Goal: Task Accomplishment & Management: Complete application form

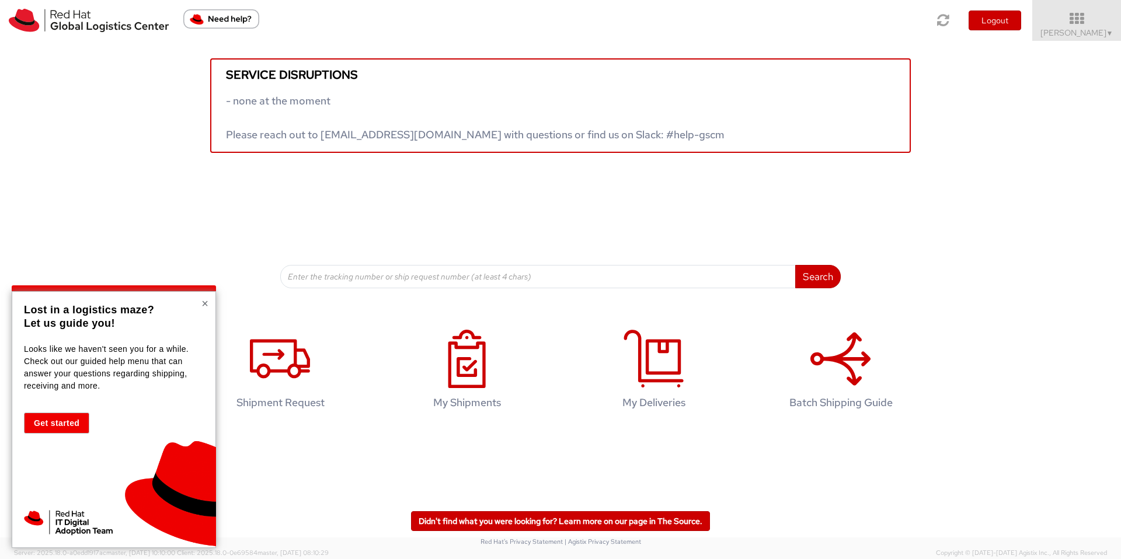
click at [205, 306] on button "×" at bounding box center [204, 304] width 7 height 12
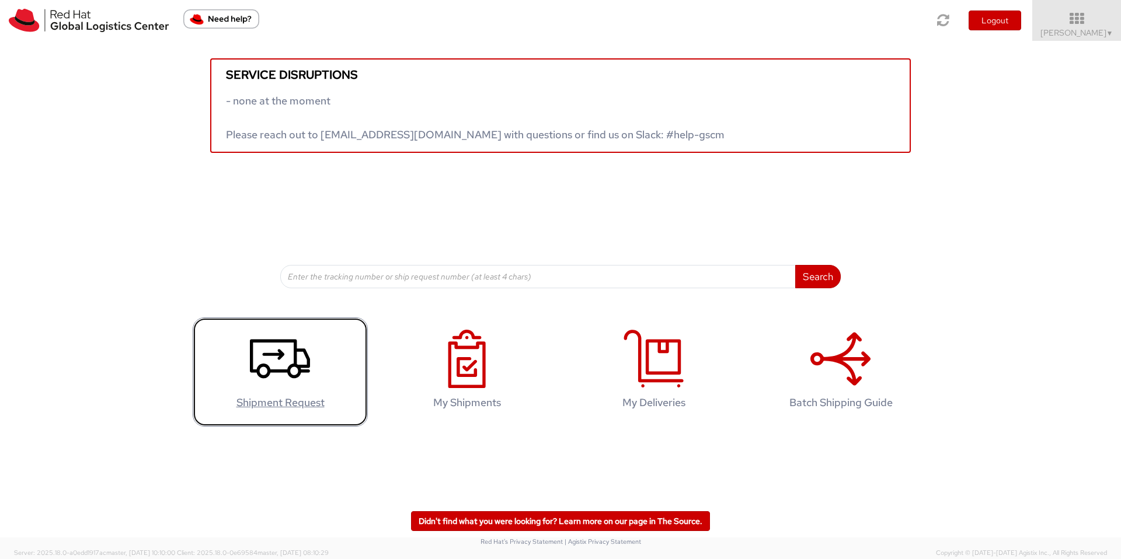
click at [265, 364] on icon at bounding box center [280, 359] width 60 height 58
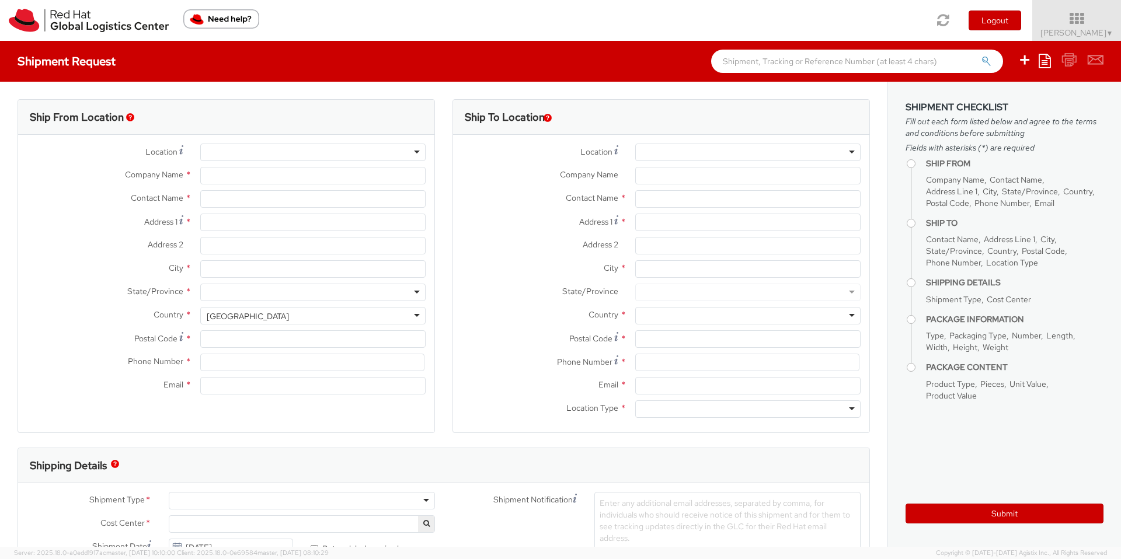
select select
select select "767"
type input "Red Hat"
type input "Nick Pontin"
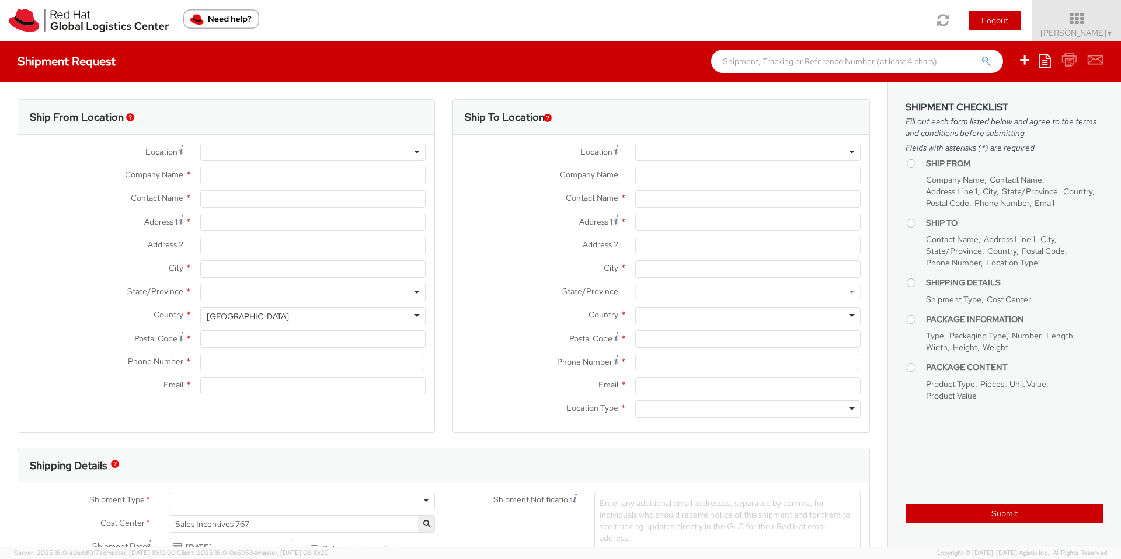
type input "npontin@redhat.com"
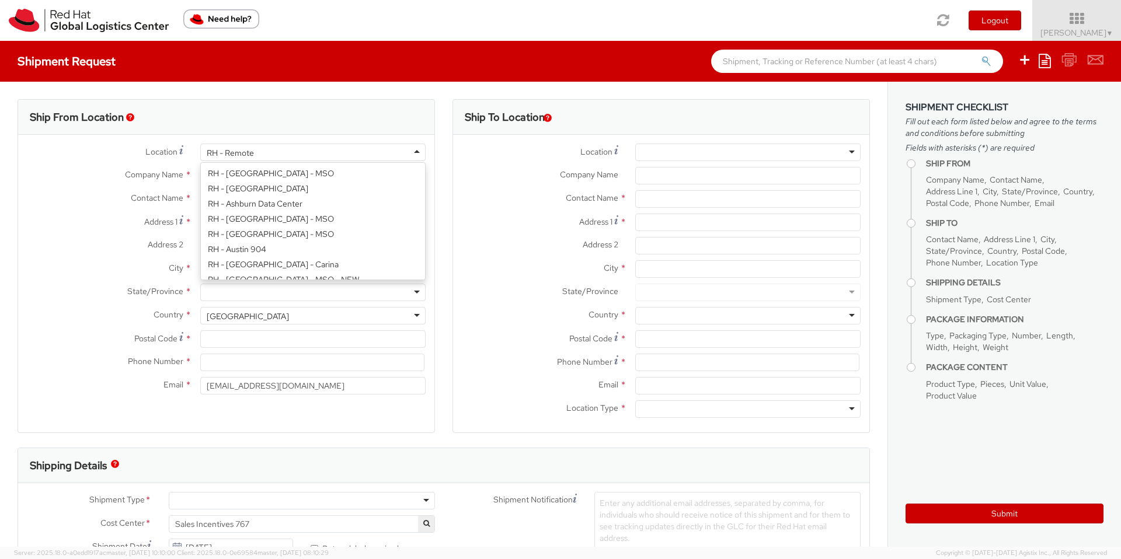
scroll to position [1486, 0]
click at [263, 155] on div "RH - Remote" at bounding box center [312, 153] width 225 height 18
click at [76, 177] on label "Company Name *" at bounding box center [104, 174] width 173 height 15
click at [200, 177] on input "Red Hat" at bounding box center [312, 176] width 225 height 18
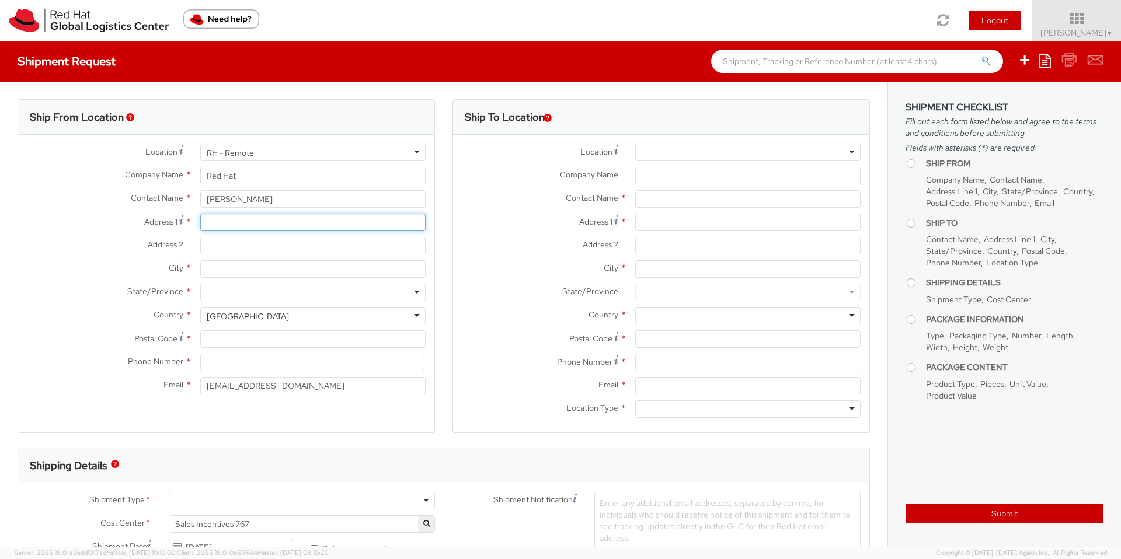
click at [208, 224] on input "Address 1 *" at bounding box center [312, 223] width 225 height 18
type input "37 FLORENCE AVENUE"
type input "MAIDENHEAD"
click at [235, 299] on div at bounding box center [312, 293] width 225 height 18
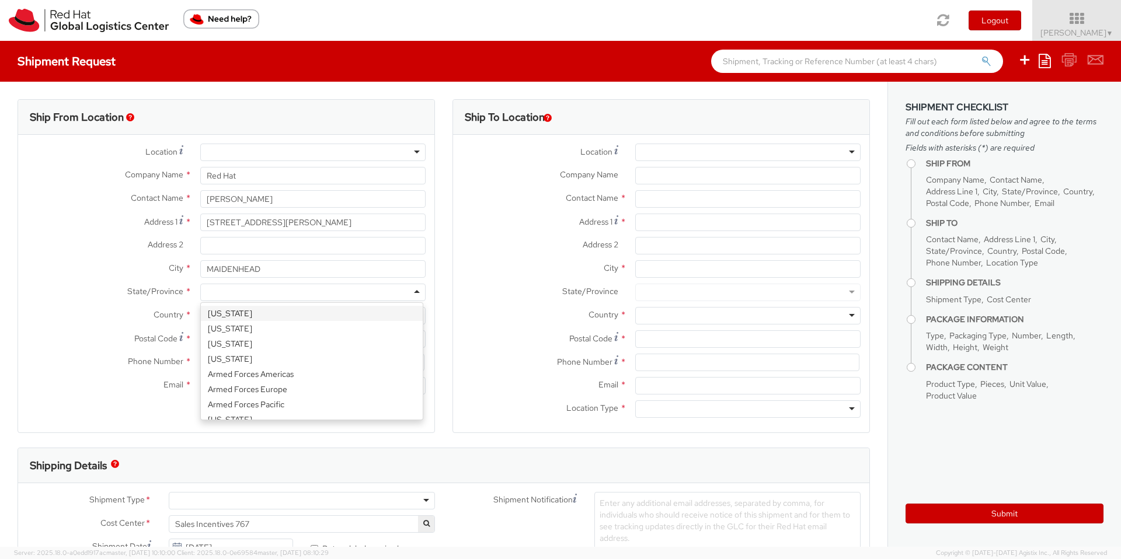
click at [111, 307] on label "Country *" at bounding box center [104, 314] width 173 height 15
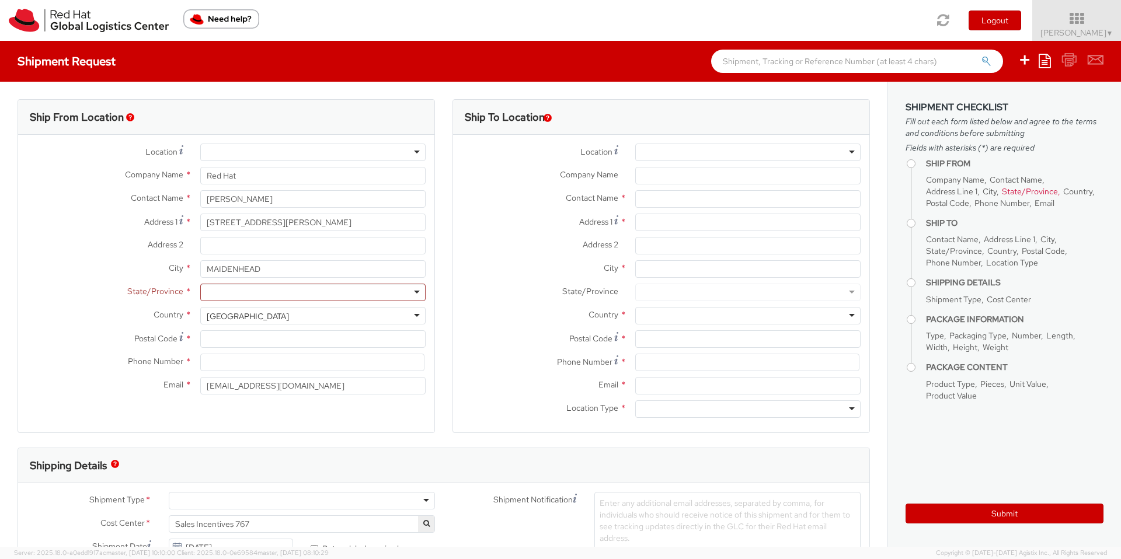
click at [234, 318] on div "United States" at bounding box center [248, 317] width 82 height 12
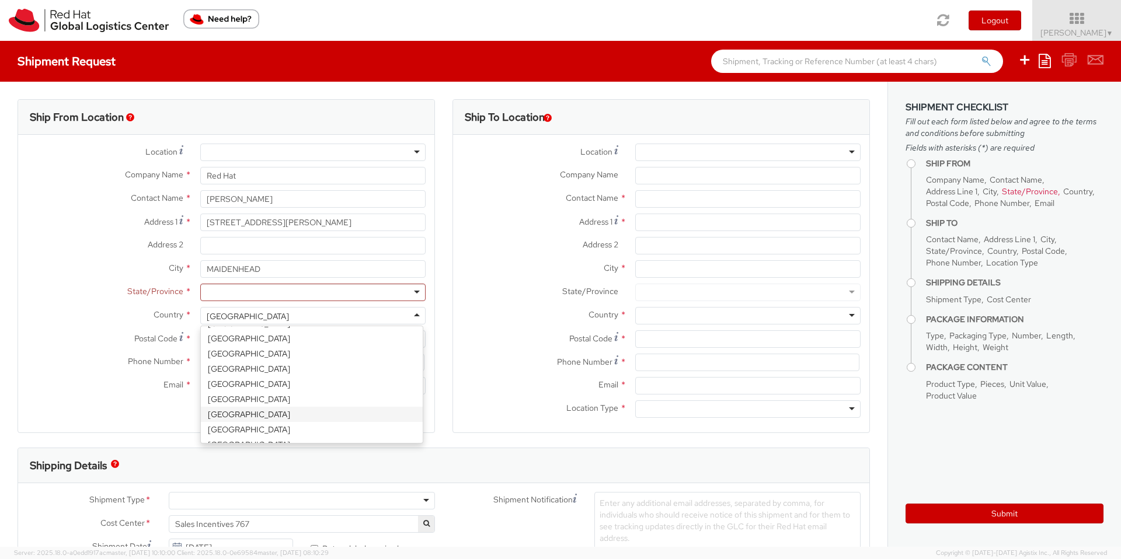
select select "CM"
select select "KGS"
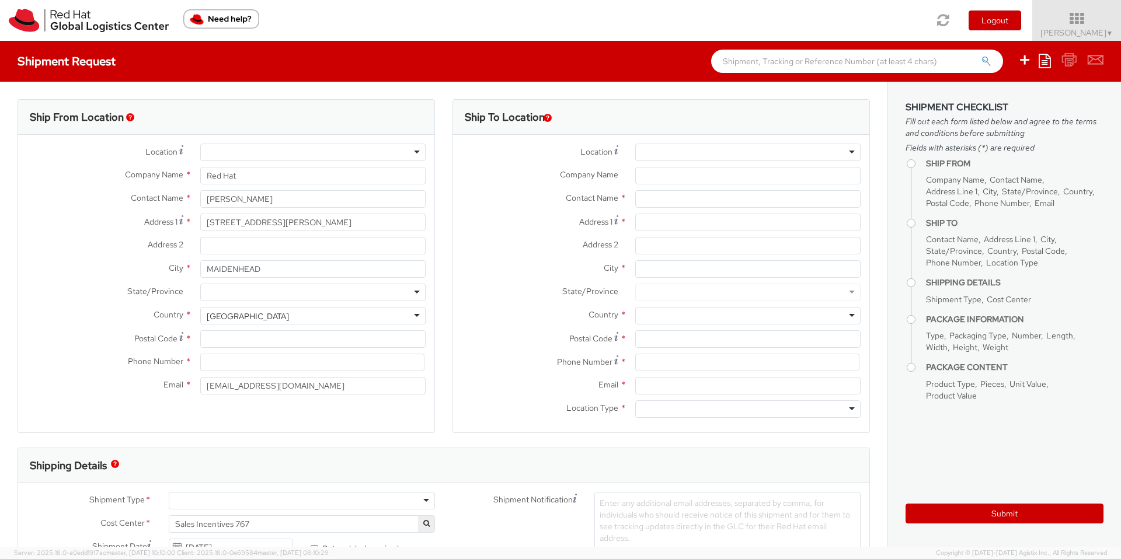
click at [256, 292] on div at bounding box center [312, 293] width 225 height 18
click at [247, 331] on input "Postal Code *" at bounding box center [312, 339] width 225 height 18
type input "SL6 8SJ"
click at [224, 360] on input at bounding box center [312, 363] width 224 height 18
type input "07921700997"
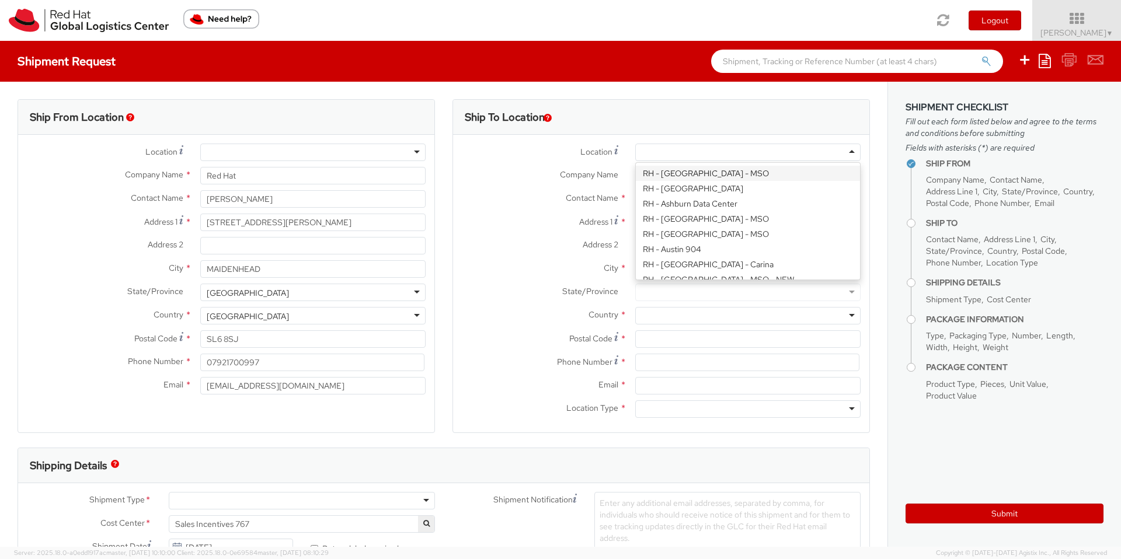
click at [649, 158] on div at bounding box center [747, 153] width 225 height 18
type input "Red Hat UK Limited"
type input "Peninsular House"
type input "30-36 Monument Street, 4th Floor"
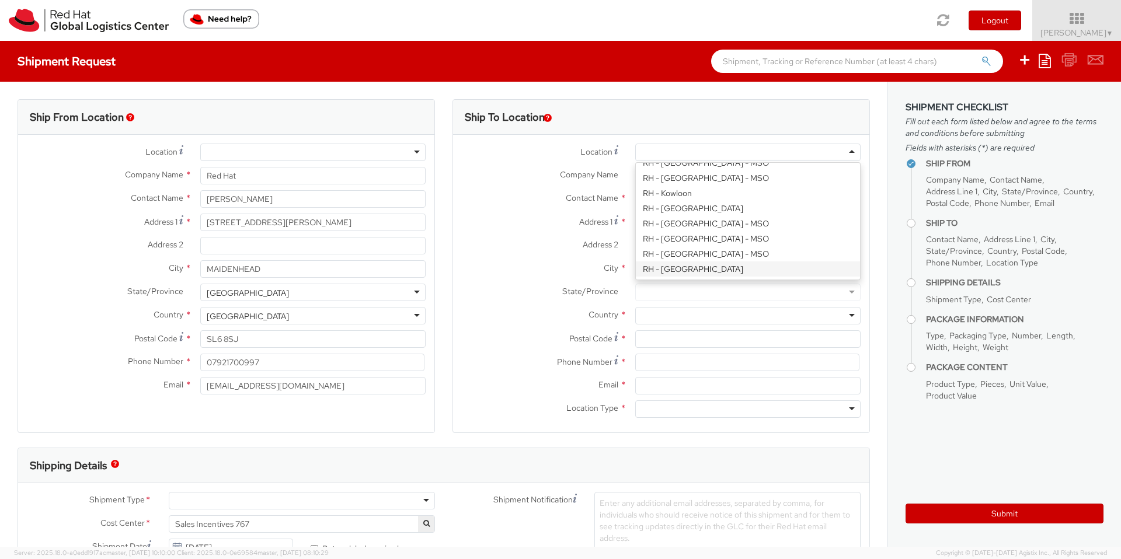
type input "LONDON"
type input "EC3R8NB"
type input "44 207 009 4444"
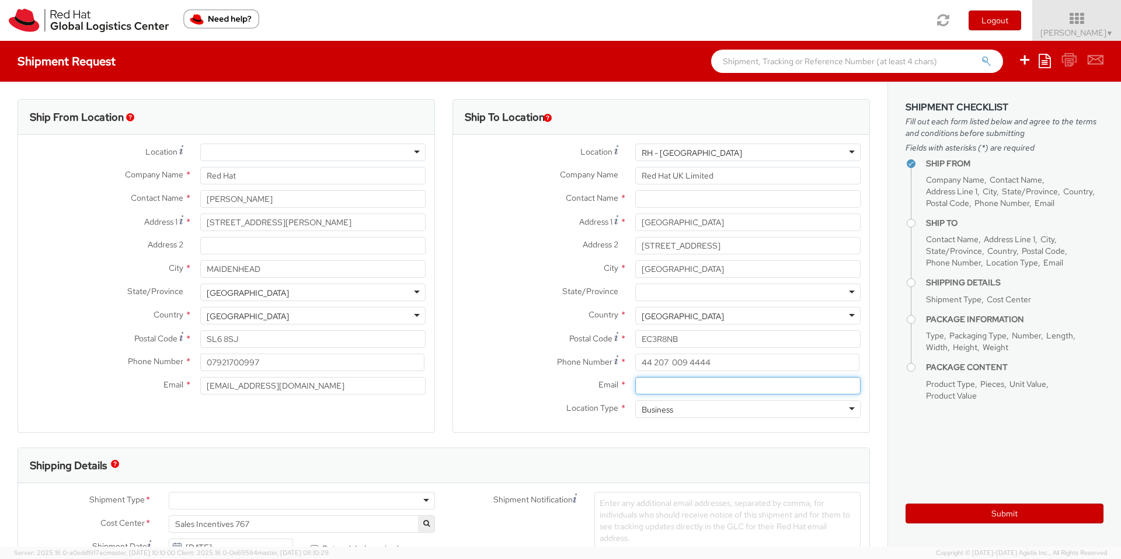
click at [660, 392] on input "Email *" at bounding box center [747, 386] width 225 height 18
click at [647, 203] on input "text" at bounding box center [747, 199] width 225 height 18
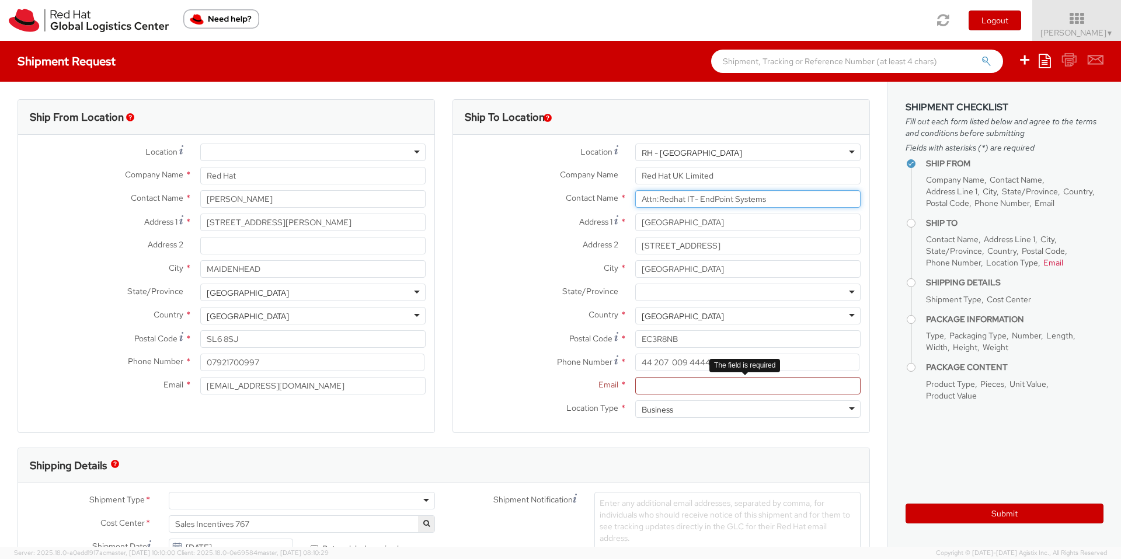
type input "Attn:Redhat IT- EndPoint Systems"
click at [667, 386] on input "Email *" at bounding box center [747, 386] width 225 height 18
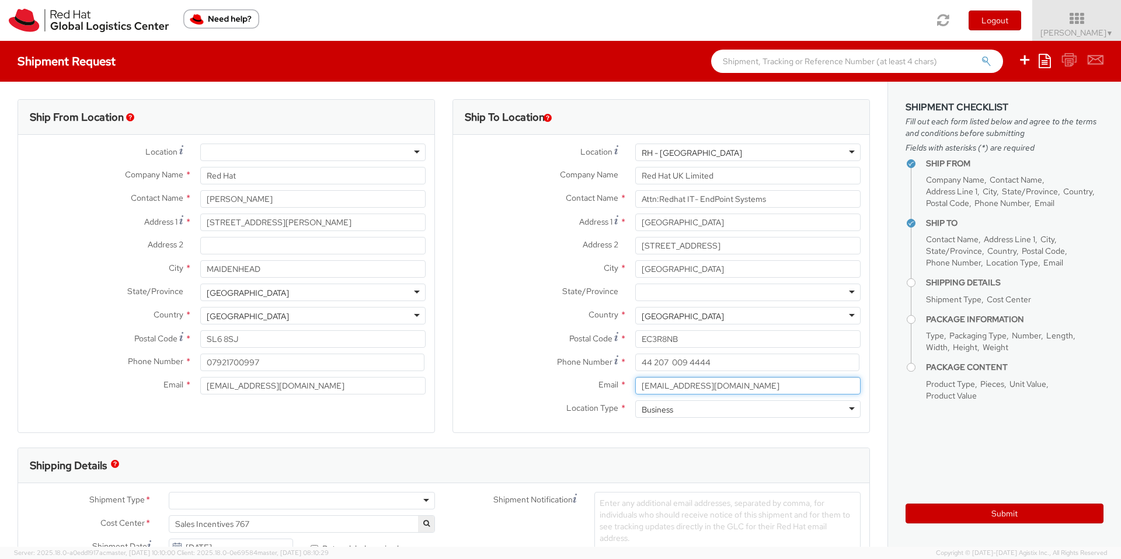
type input "laptop-return@redhat.com"
click at [494, 377] on label "Email *" at bounding box center [539, 384] width 173 height 15
click at [635, 377] on input "laptop-return@redhat.com" at bounding box center [747, 386] width 225 height 18
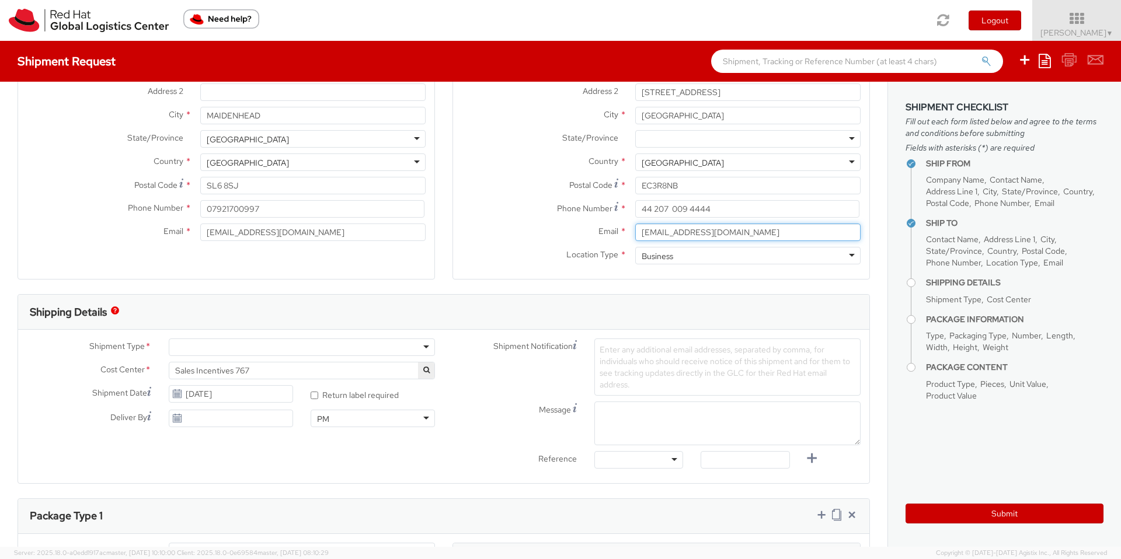
scroll to position [158, 0]
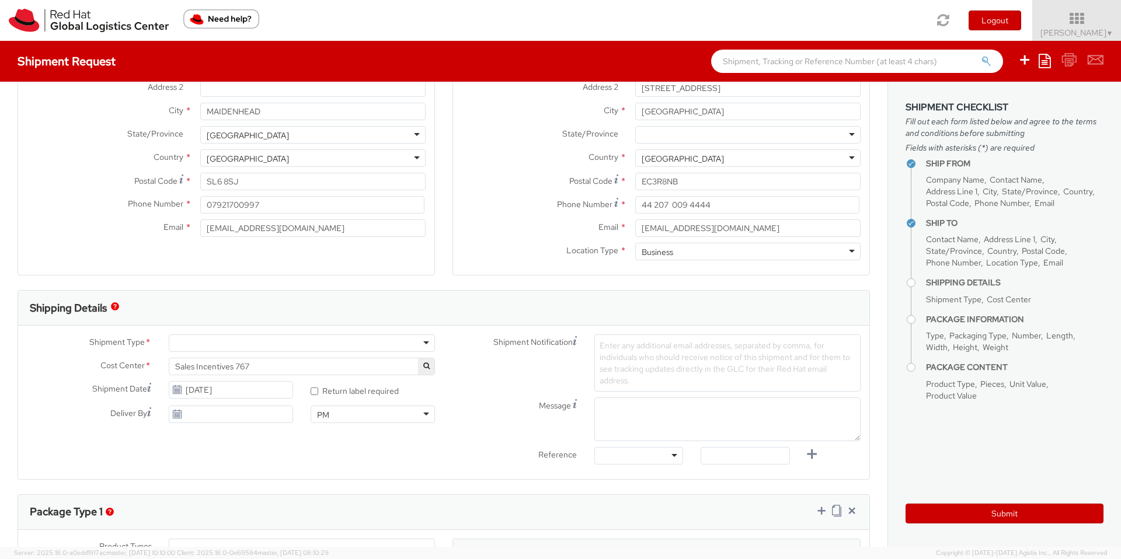
click at [236, 346] on div at bounding box center [302, 343] width 266 height 18
click at [350, 361] on span "Sales Incentives 767" at bounding box center [301, 366] width 253 height 11
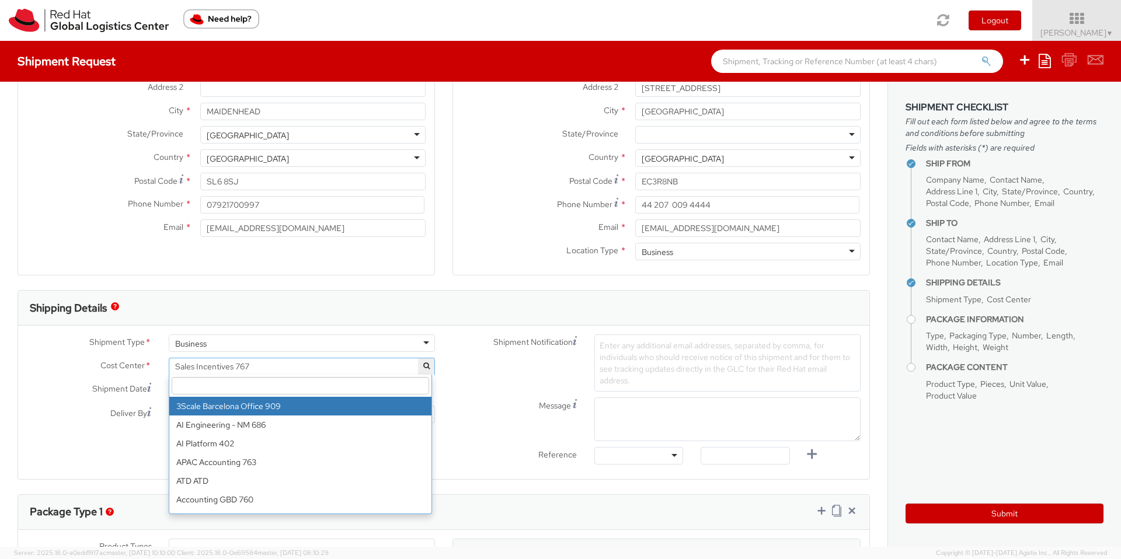
click at [271, 380] on input "search" at bounding box center [300, 386] width 257 height 18
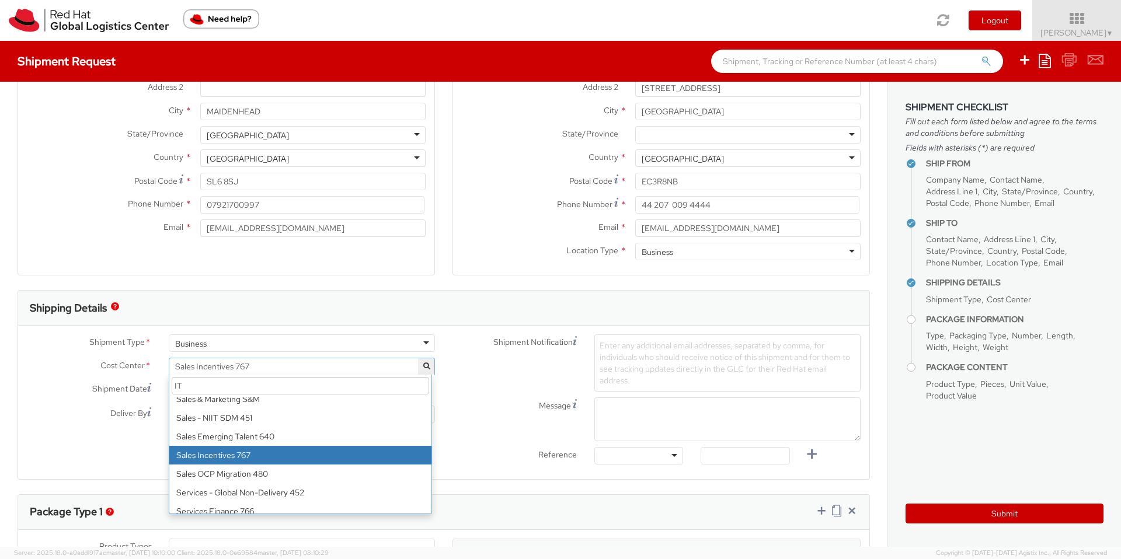
scroll to position [0, 0]
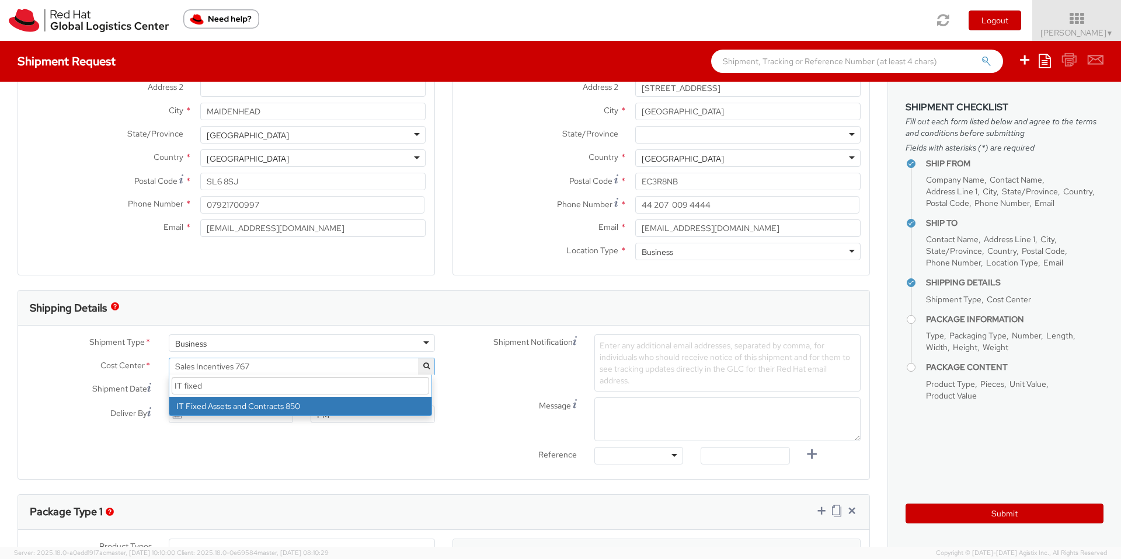
type input "IT fixed"
select select "850"
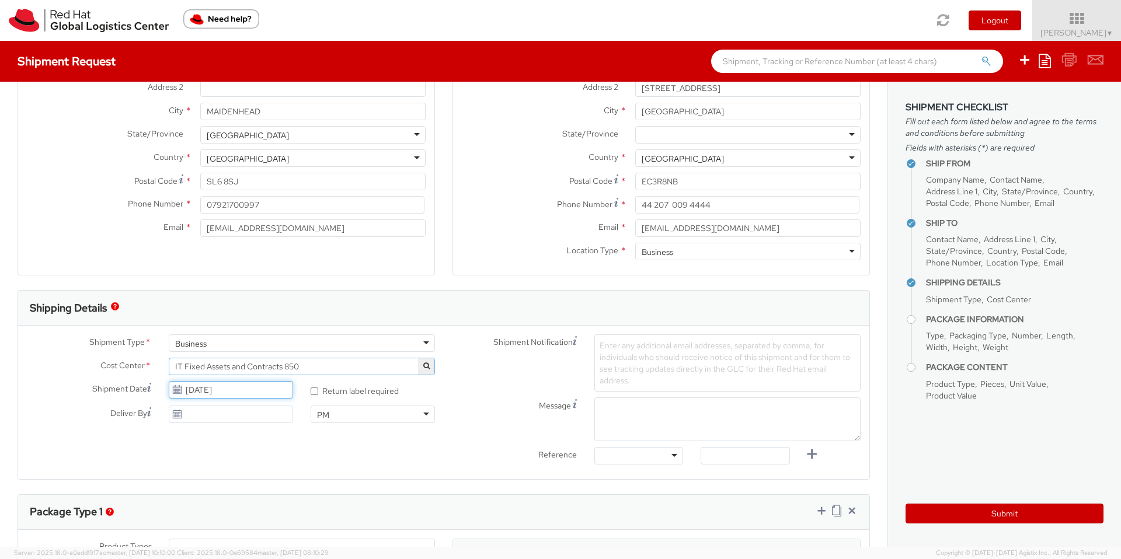
click at [257, 388] on input "09/05/2025" at bounding box center [231, 390] width 124 height 18
click at [221, 298] on td "9" at bounding box center [225, 299] width 21 height 18
type input "09/09/2025"
click at [611, 456] on div at bounding box center [638, 456] width 89 height 18
click at [611, 358] on span "Enter any additional email addresses, separated by comma, for individuals who s…" at bounding box center [725, 363] width 250 height 46
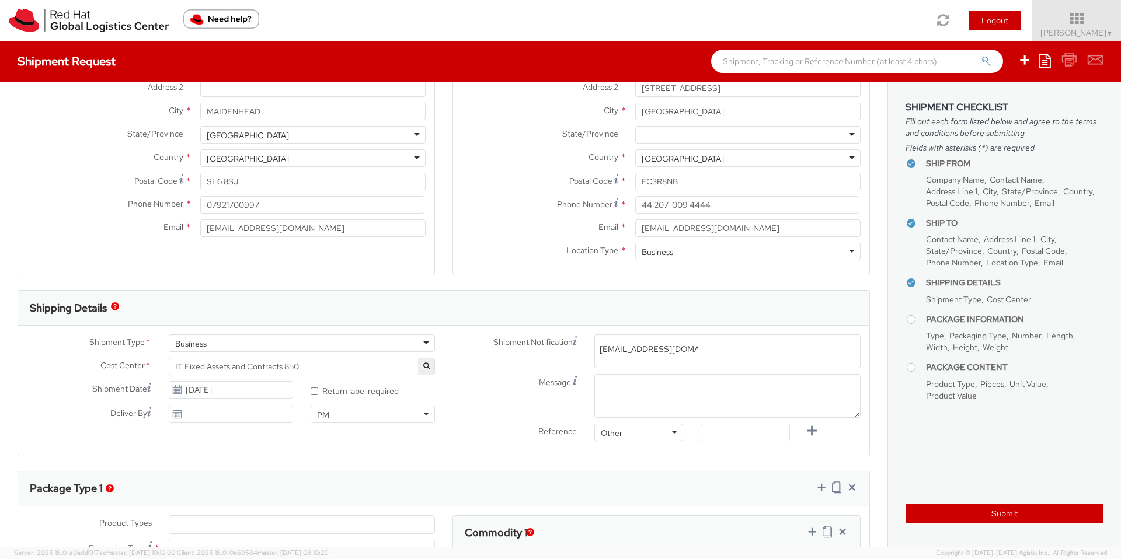
type input "emea-eshub@redhat.com"
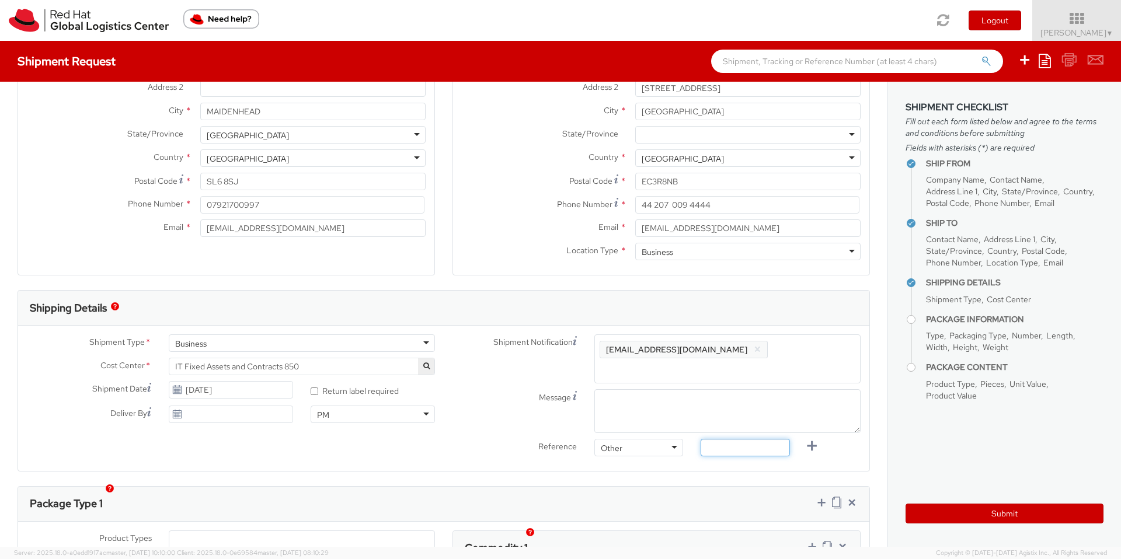
click at [748, 439] on input "text" at bounding box center [745, 448] width 89 height 18
click at [635, 389] on textarea "Message" at bounding box center [727, 411] width 266 height 44
type textarea "M"
type textarea "Afternoon"
click at [536, 412] on div "Message Afternoon" at bounding box center [657, 411] width 426 height 44
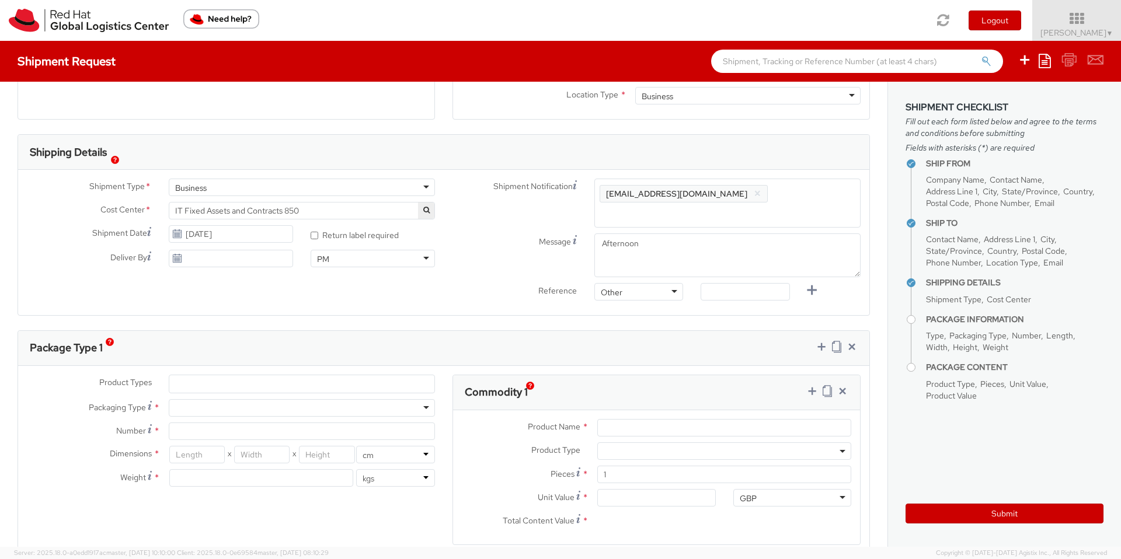
scroll to position [317, 0]
click at [193, 372] on ul at bounding box center [301, 381] width 265 height 18
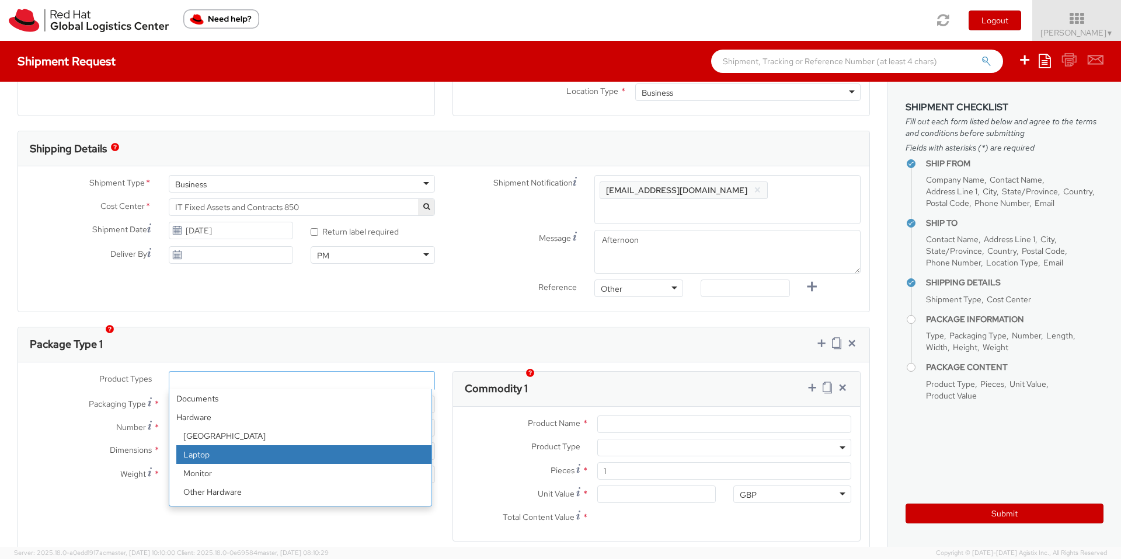
select select "LAPTOP"
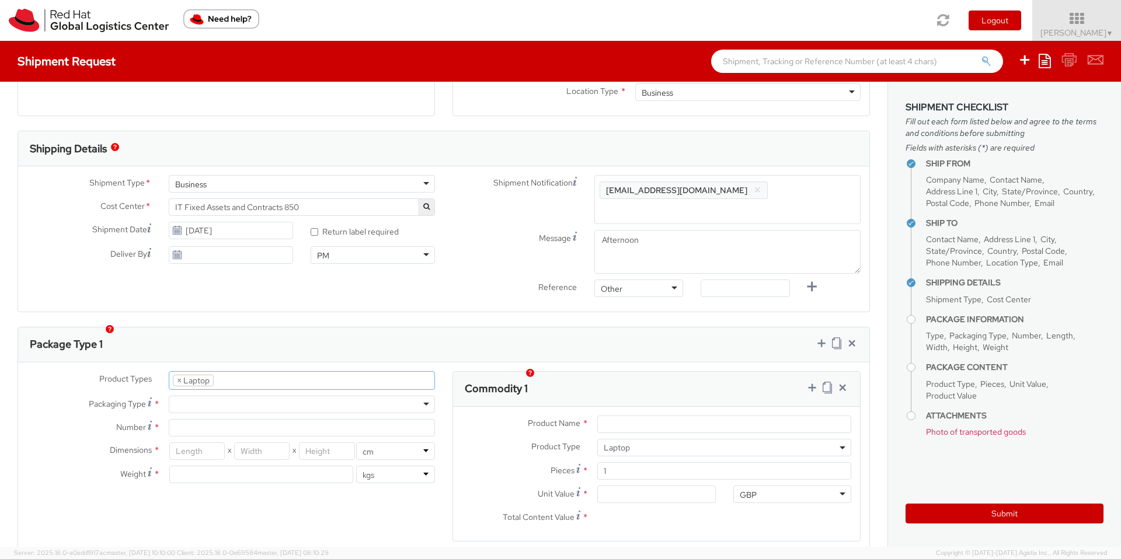
scroll to position [33, 0]
click at [196, 396] on div at bounding box center [302, 405] width 266 height 18
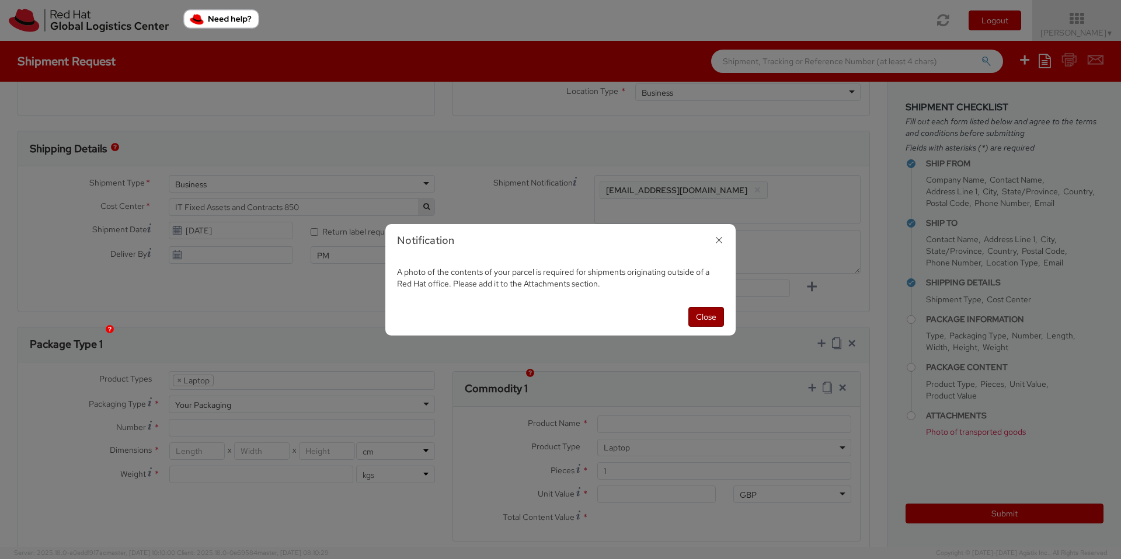
click at [695, 321] on button "Close" at bounding box center [706, 317] width 36 height 20
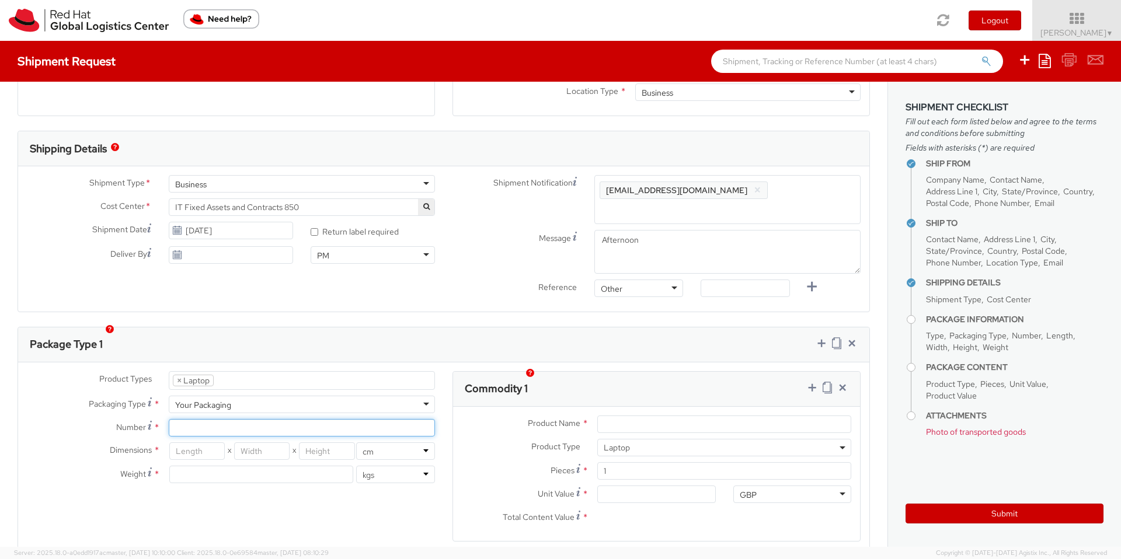
click at [347, 419] on input "Number *" at bounding box center [302, 428] width 266 height 18
type input "1"
click at [197, 508] on div "Product Types * Documents Docking Station Laptop Monitor Other Hardware Server …" at bounding box center [443, 463] width 851 height 185
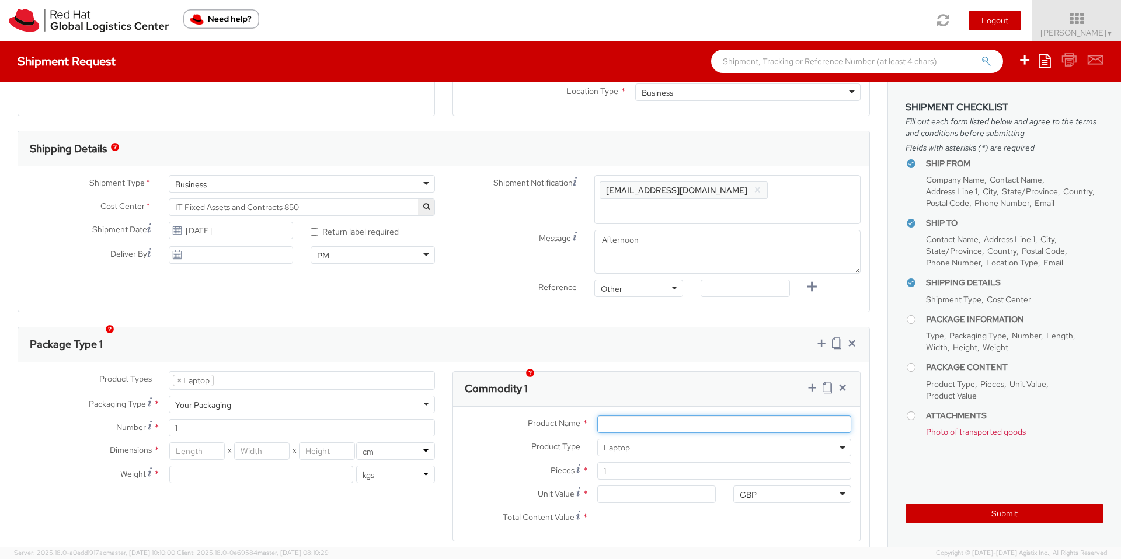
click at [632, 416] on input "Product Name *" at bounding box center [724, 425] width 254 height 18
type input "Apple 15" Macbook Pro"
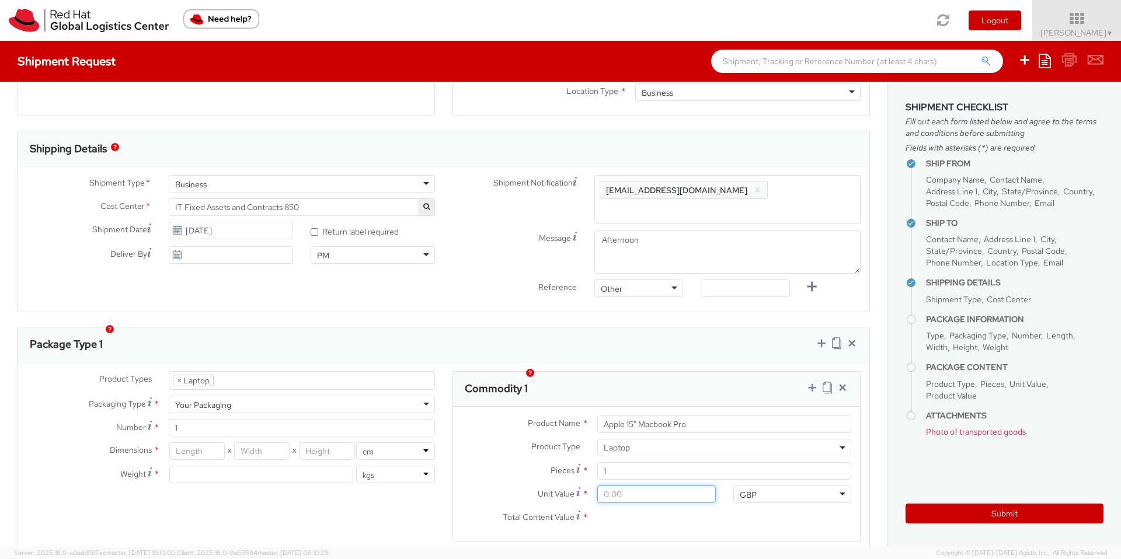
click at [620, 486] on input "Unit Value *" at bounding box center [656, 495] width 118 height 18
type input "4.00"
type input "45.00"
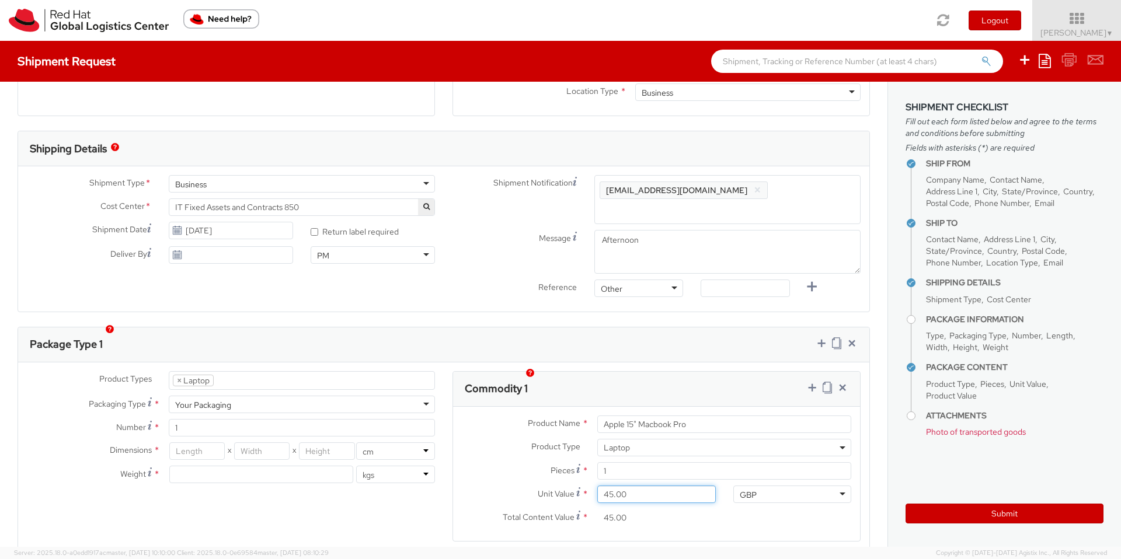
type input "450.00"
click at [670, 509] on input "450.00" at bounding box center [656, 518] width 118 height 18
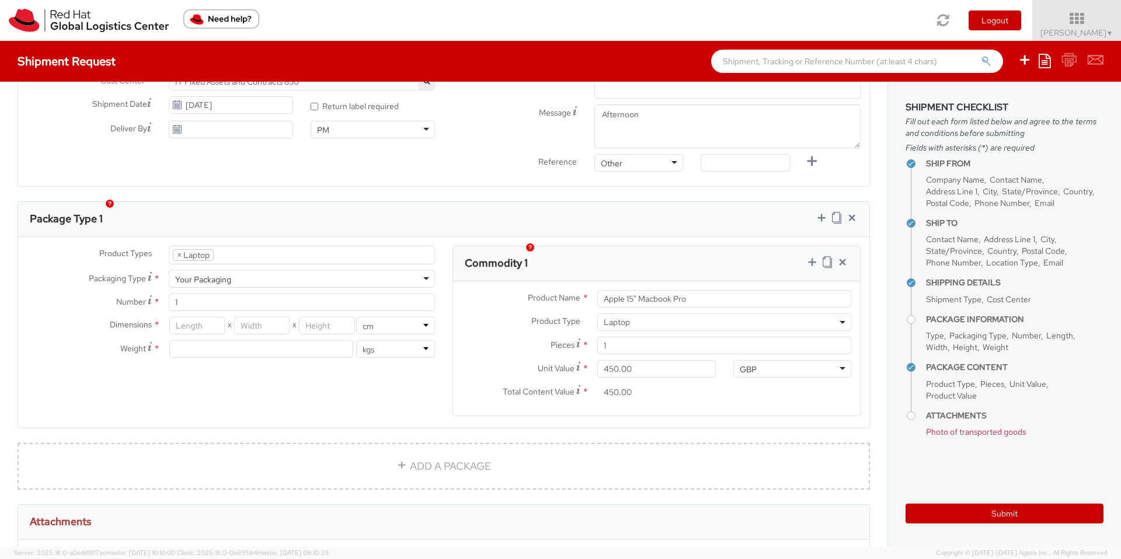
scroll to position [480, 0]
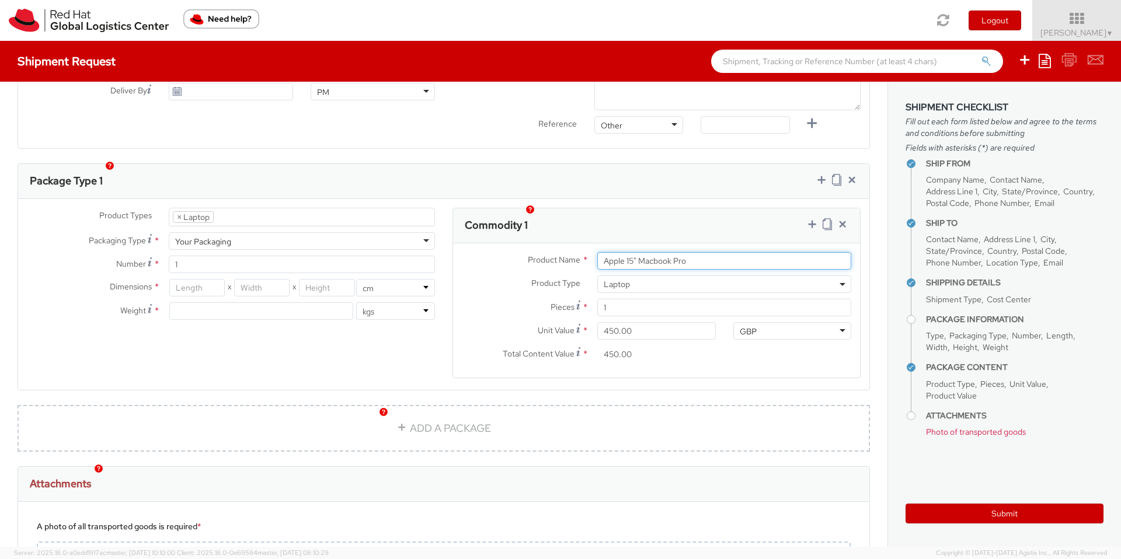
click at [708, 252] on input "Apple 15" Macbook Pro" at bounding box center [724, 261] width 254 height 18
type input "Apple 15" Macbook Pro + Apple 13" Macbook Pro"
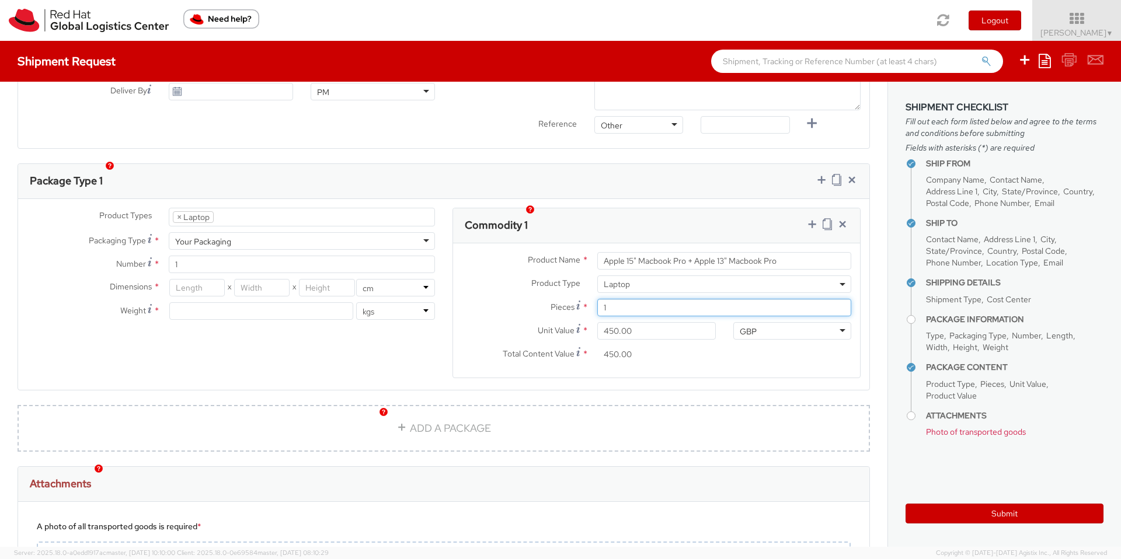
click at [674, 299] on input "1" at bounding box center [724, 308] width 254 height 18
drag, startPoint x: 667, startPoint y: 288, endPoint x: 615, endPoint y: 284, distance: 51.6
click at [615, 299] on input "1" at bounding box center [724, 308] width 254 height 18
type input "2"
type input "900.00"
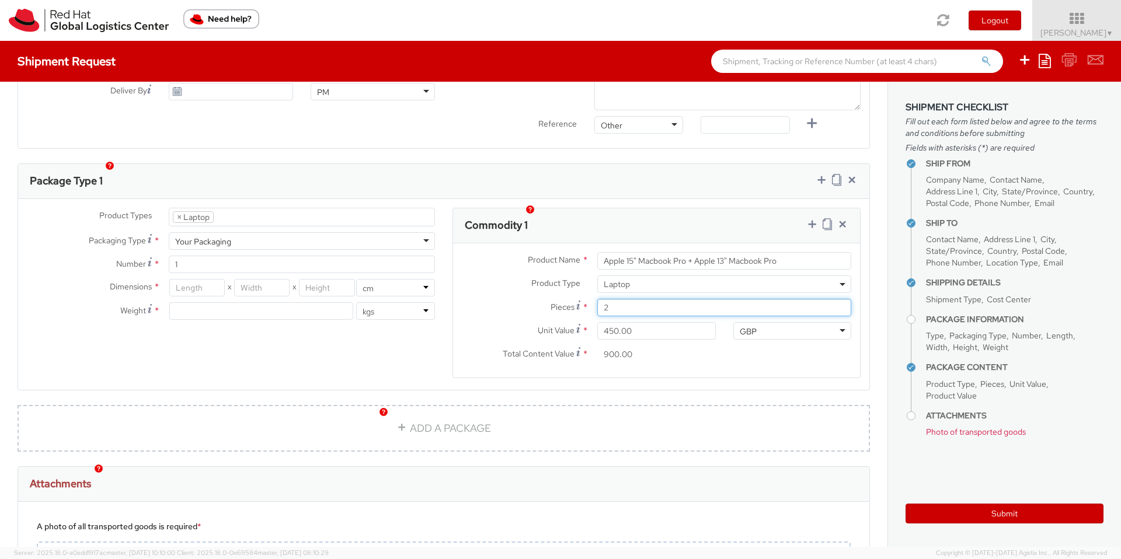
type input "2"
drag, startPoint x: 634, startPoint y: 316, endPoint x: 550, endPoint y: 309, distance: 83.7
click at [550, 322] on div "Unit Value * 450.00" at bounding box center [588, 331] width 271 height 18
type input "9.00"
type input "18.00"
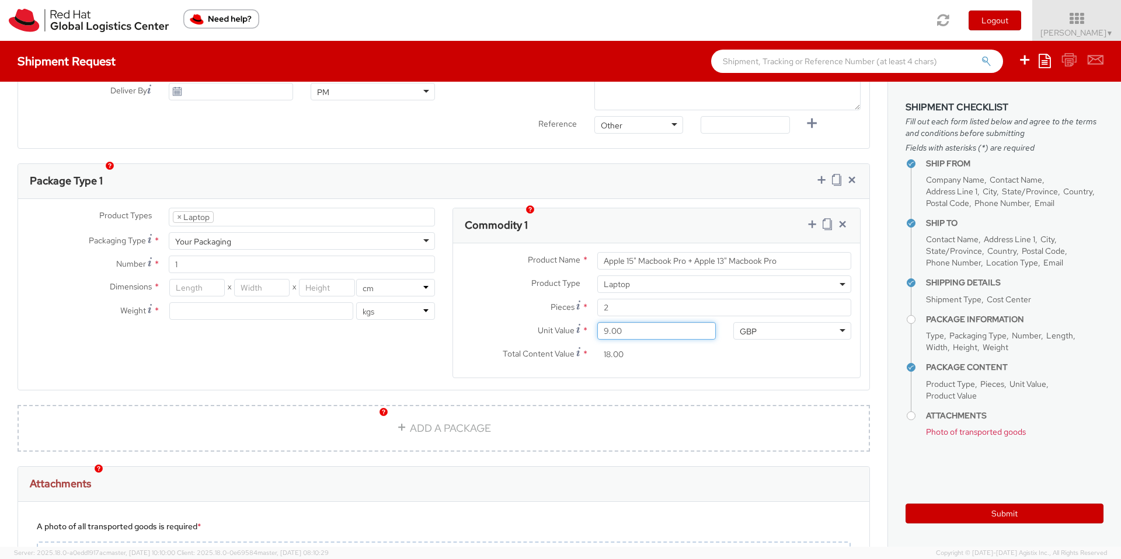
type input "90.00"
type input "180.00"
type input "900.00"
type input "1,800.00"
drag, startPoint x: 635, startPoint y: 318, endPoint x: 579, endPoint y: 313, distance: 56.2
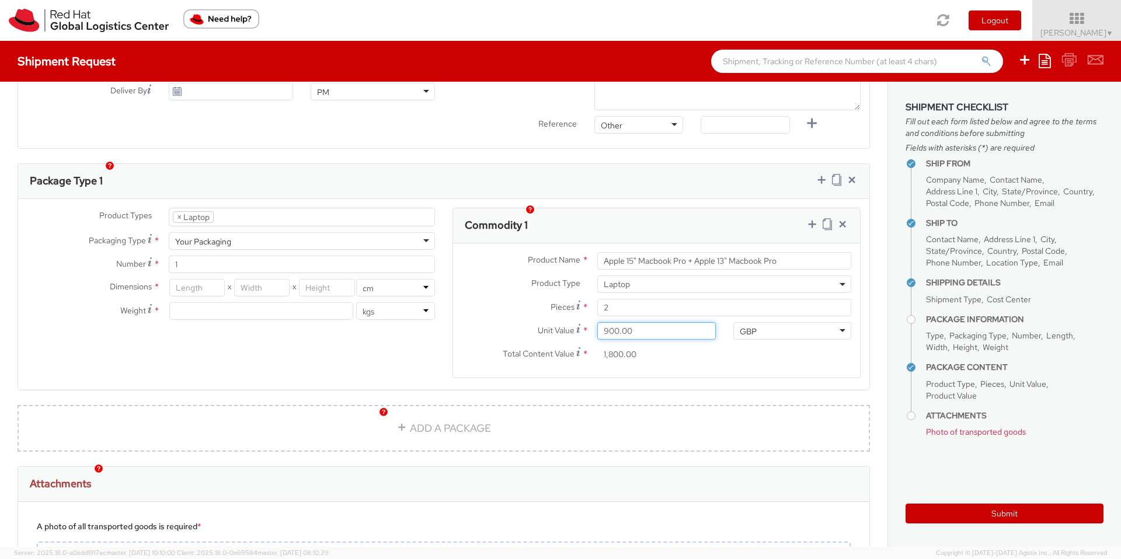
click at [579, 322] on div "Unit Value * 900.00" at bounding box center [588, 331] width 271 height 18
type input "4.00"
type input "8.00"
type input "45.00"
type input "90.00"
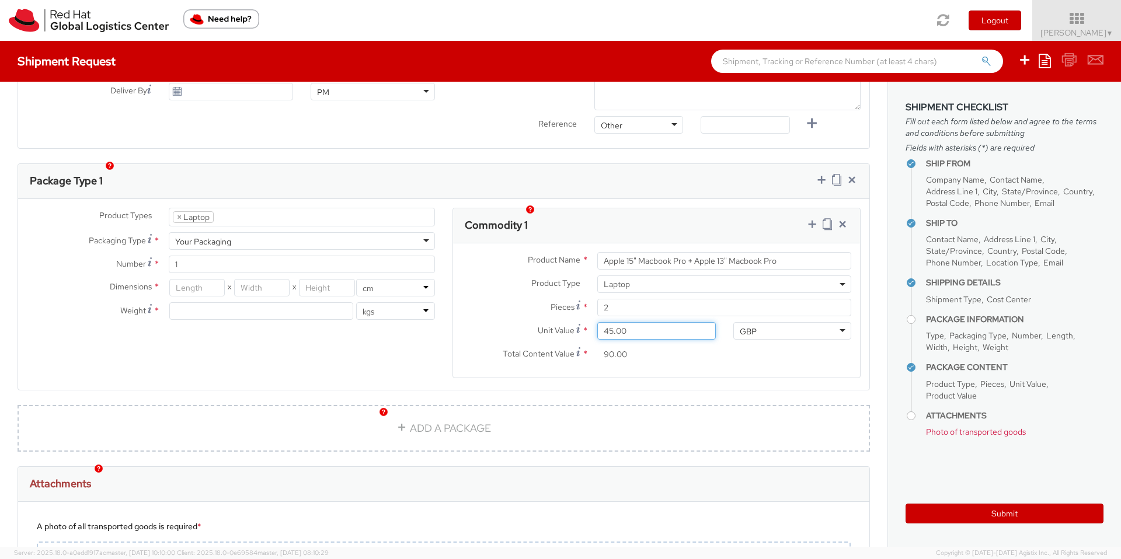
type input "450.00"
type input "900.00"
click at [615, 353] on div "Total Content Value * 900.00" at bounding box center [588, 357] width 271 height 23
click at [422, 413] on link "ADD A PACKAGE" at bounding box center [444, 428] width 852 height 47
select select
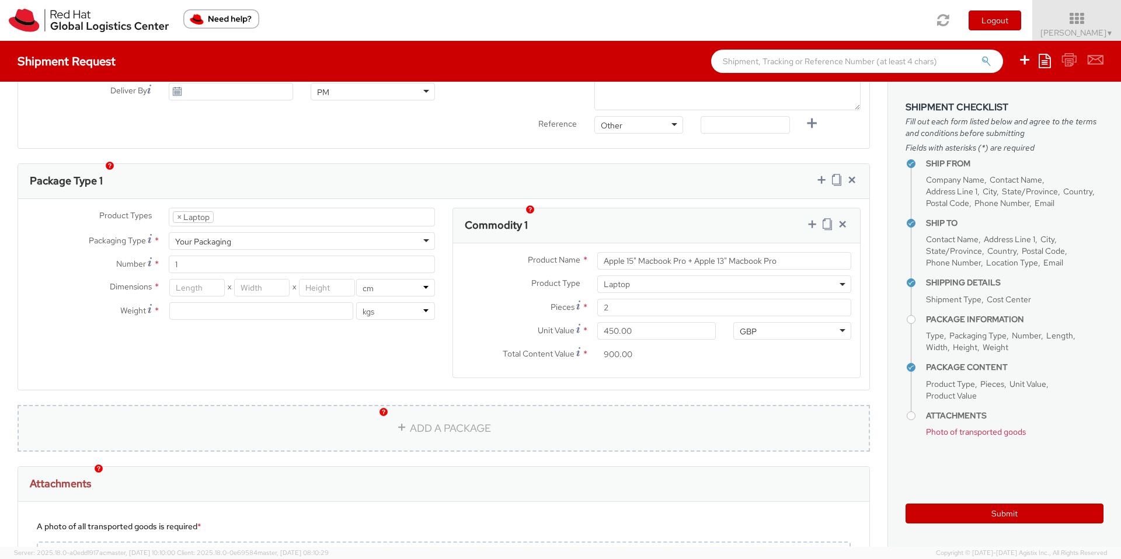
select select
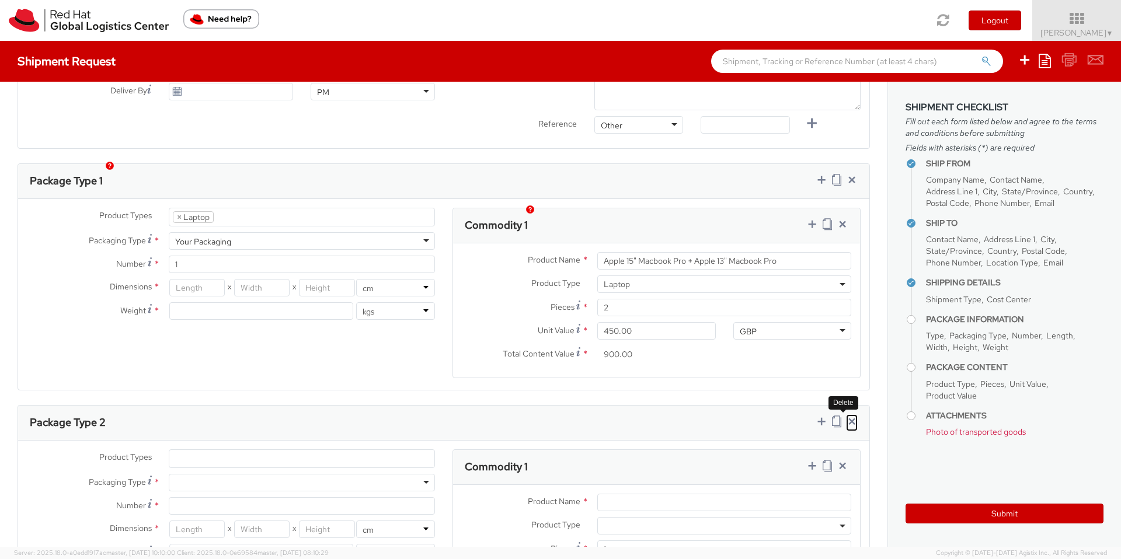
click at [846, 416] on icon at bounding box center [852, 422] width 12 height 12
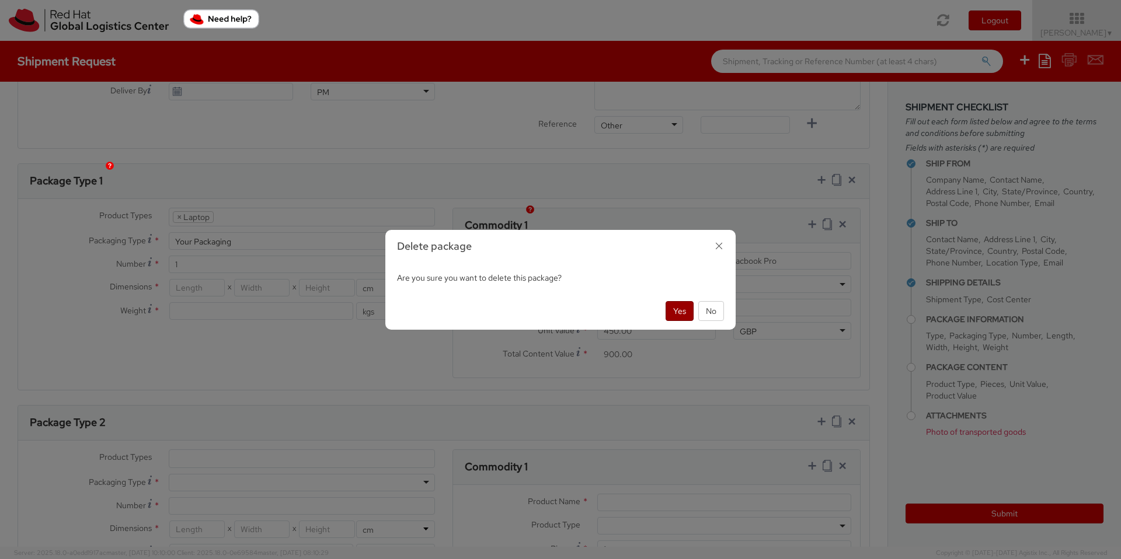
click at [686, 313] on button "Yes" at bounding box center [679, 311] width 28 height 20
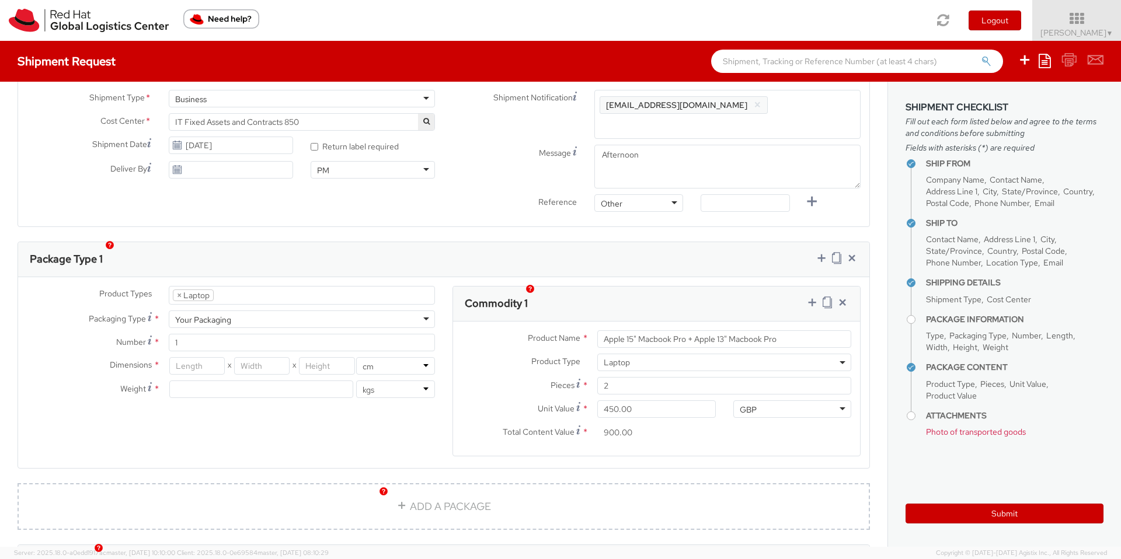
scroll to position [403, 0]
click at [192, 356] on input "number" at bounding box center [196, 365] width 55 height 18
type input "50"
click at [269, 356] on input "number" at bounding box center [261, 365] width 55 height 18
type input "38"
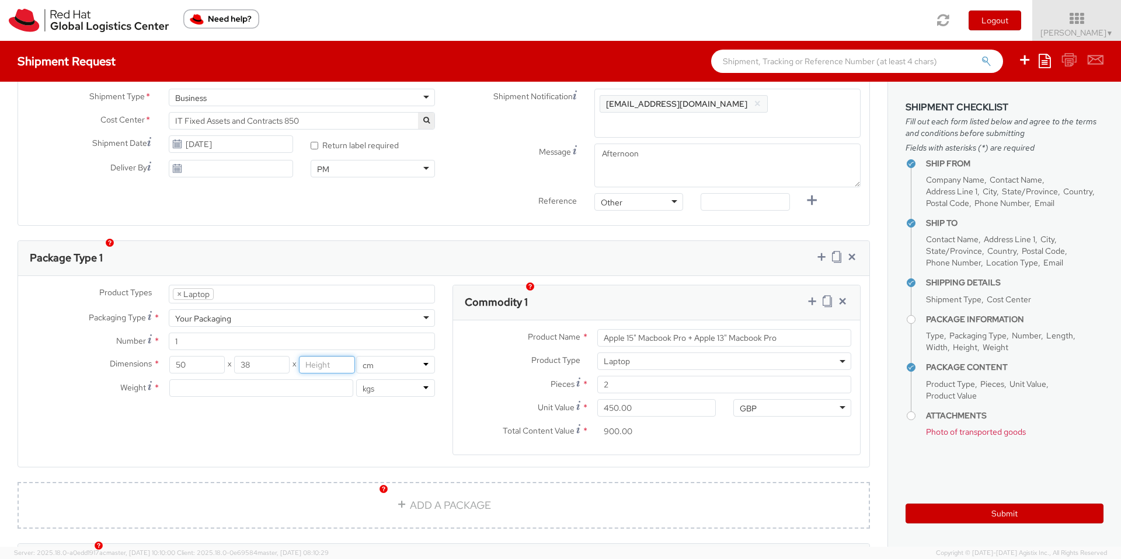
click at [319, 356] on input "number" at bounding box center [326, 365] width 55 height 18
type input "14"
click at [299, 379] on input "number" at bounding box center [261, 388] width 184 height 18
type input "4.6"
click at [389, 403] on div "Product Types * Documents Docking Station Laptop Monitor Other Hardware Server …" at bounding box center [443, 377] width 851 height 185
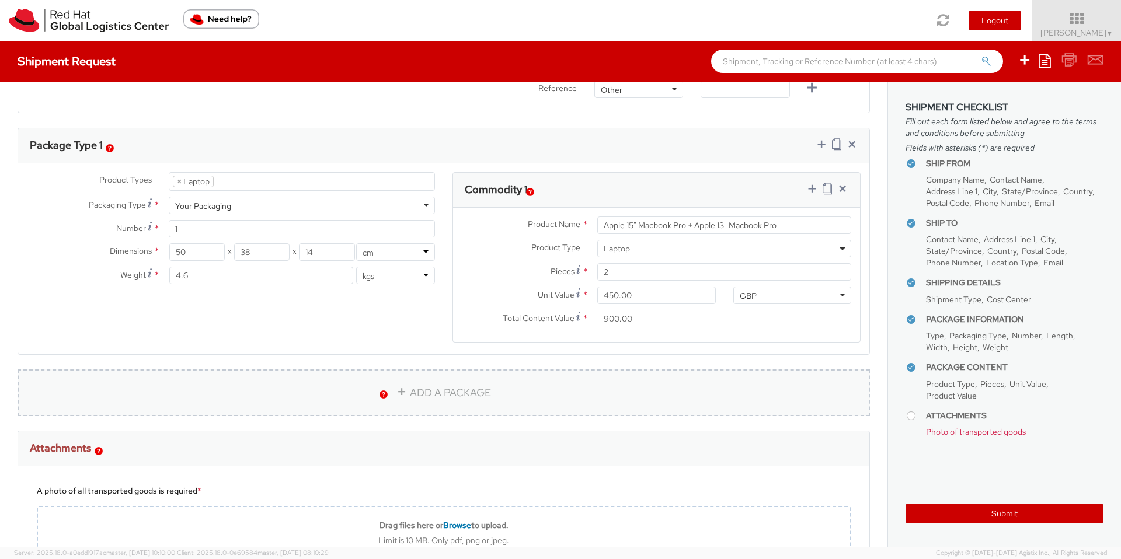
scroll to position [574, 0]
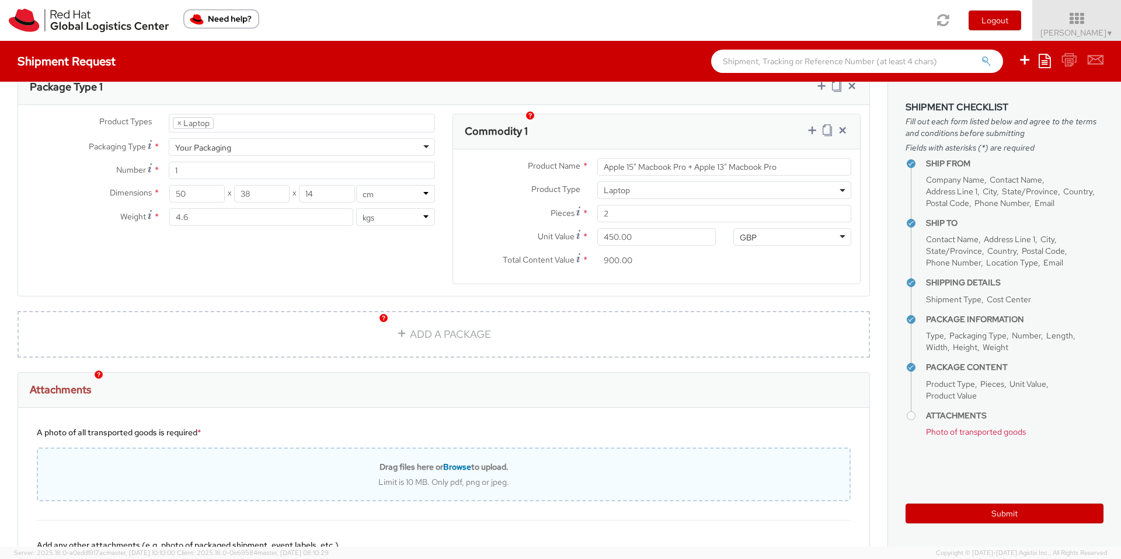
click at [444, 462] on span "Browse" at bounding box center [457, 467] width 28 height 11
type input "C:\fakepath\PC return.jpg"
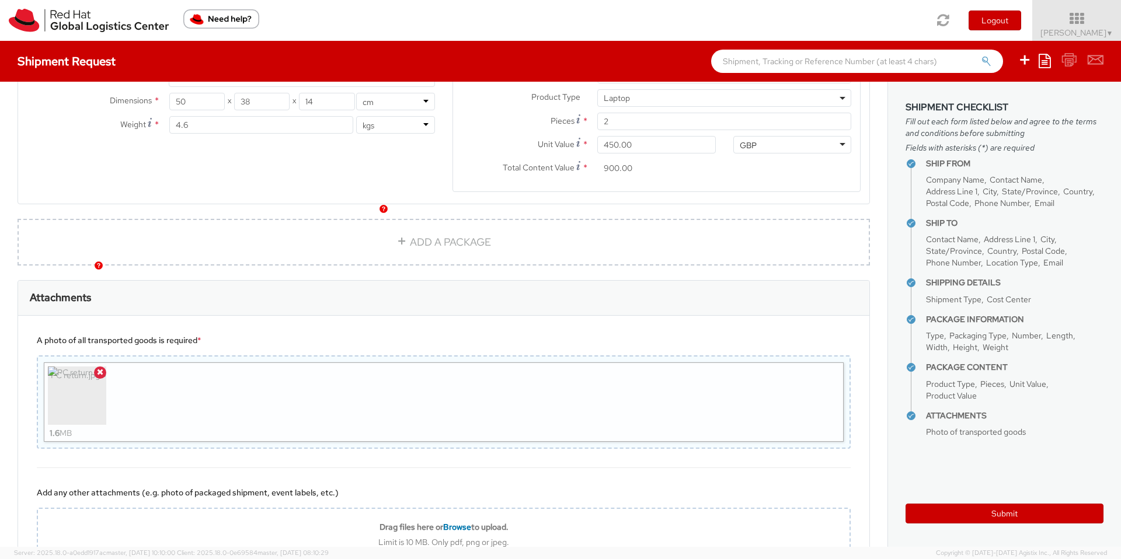
scroll to position [723, 0]
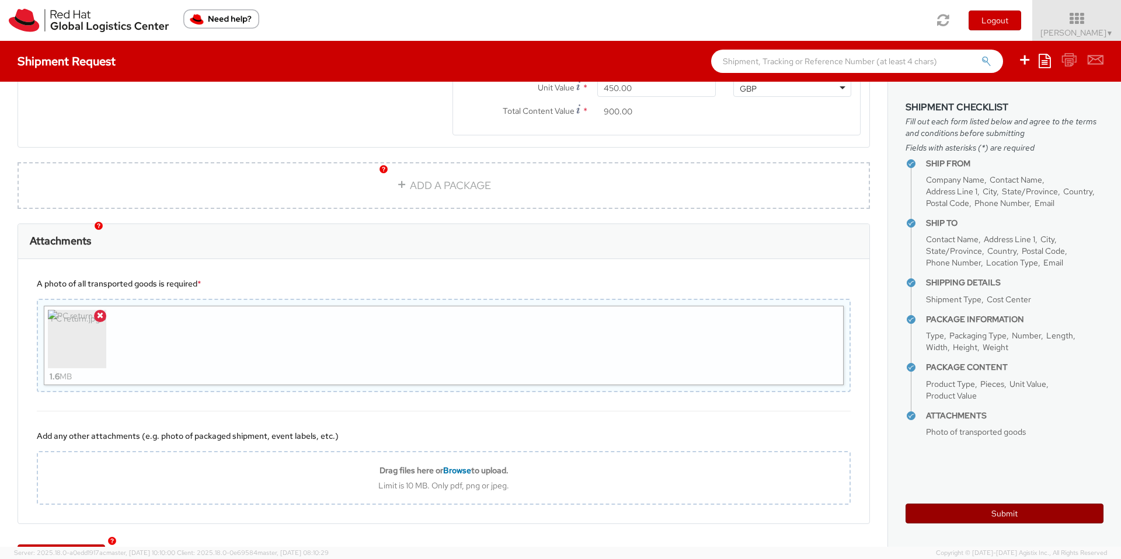
click at [1007, 513] on button "Submit" at bounding box center [1004, 514] width 198 height 20
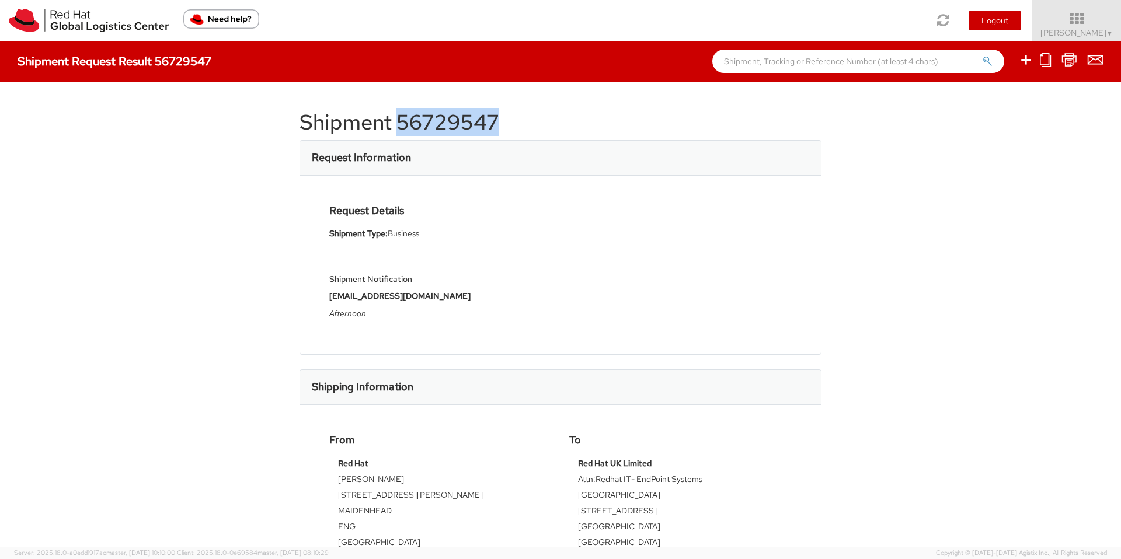
drag, startPoint x: 393, startPoint y: 121, endPoint x: 513, endPoint y: 128, distance: 119.3
click at [513, 128] on h1 "Shipment 56729547" at bounding box center [560, 122] width 522 height 23
copy h1 "56729547"
click at [240, 151] on div "Shipment 56729547 Request Information Request Details Shipment Type: Business S…" at bounding box center [560, 314] width 1121 height 465
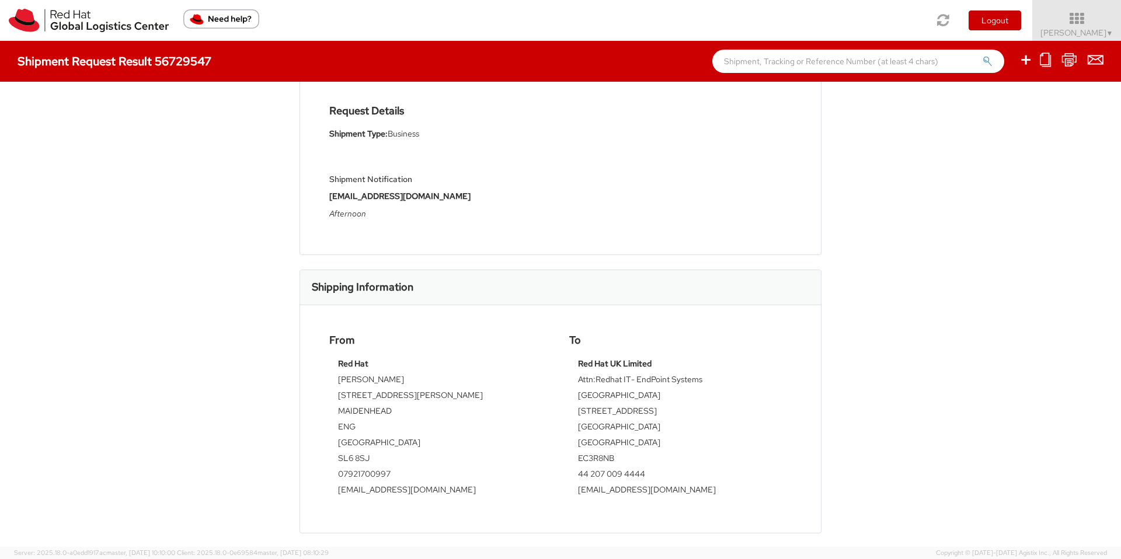
scroll to position [109, 0]
